Goal: Task Accomplishment & Management: Manage account settings

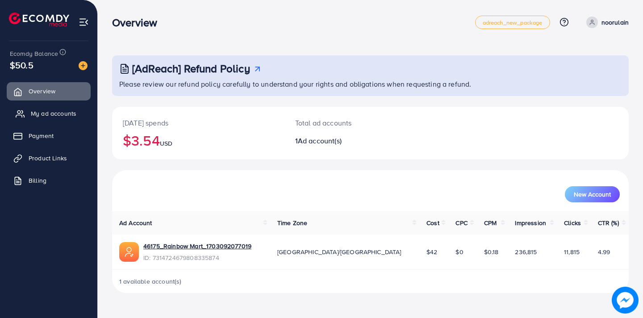
click at [55, 118] on link "My ad accounts" at bounding box center [49, 114] width 84 height 18
